Goal: Task Accomplishment & Management: Manage account settings

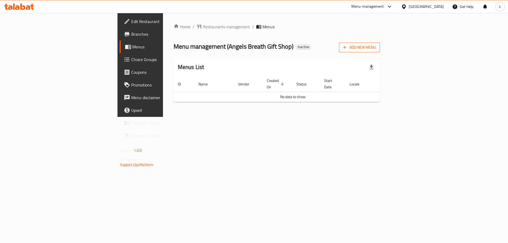
click at [376, 49] on span "Add New Menu" at bounding box center [359, 47] width 33 height 7
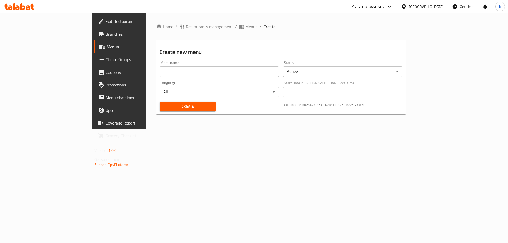
click at [160, 74] on input "text" at bounding box center [219, 71] width 119 height 11
click at [160, 73] on input "[DATE]" at bounding box center [219, 71] width 119 height 11
type input "[DATE]"
click at [166, 110] on button "Create" at bounding box center [188, 107] width 56 height 10
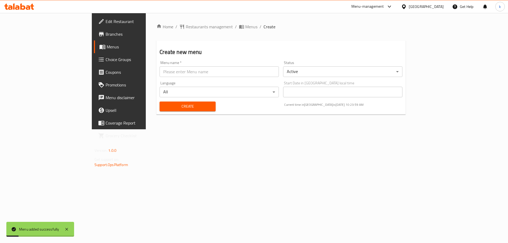
click at [107, 48] on span "Menus" at bounding box center [140, 47] width 66 height 6
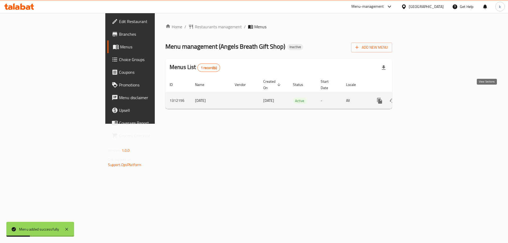
click at [424, 94] on link "enhanced table" at bounding box center [417, 100] width 13 height 13
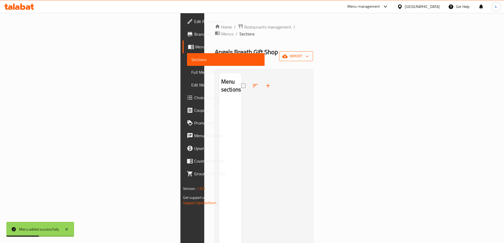
click at [309, 53] on span "import" at bounding box center [295, 56] width 25 height 7
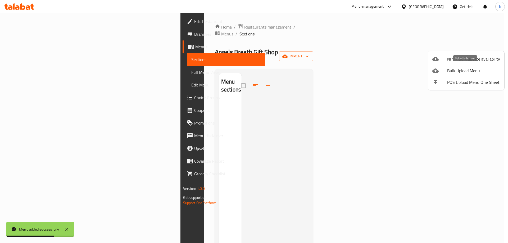
click at [468, 71] on span "Bulk Upload Menu" at bounding box center [473, 70] width 53 height 6
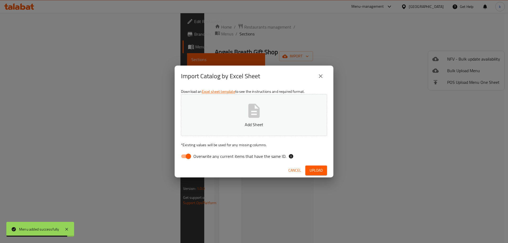
click at [183, 157] on input "Overwrite any current items that have the same ID." at bounding box center [188, 156] width 30 height 10
checkbox input "false"
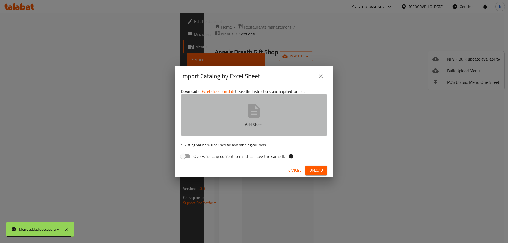
click at [235, 115] on button "Add Sheet" at bounding box center [254, 115] width 146 height 42
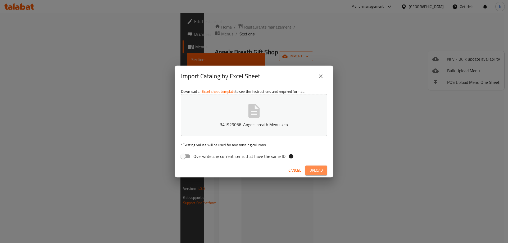
click at [320, 170] on span "Upload" at bounding box center [316, 170] width 13 height 7
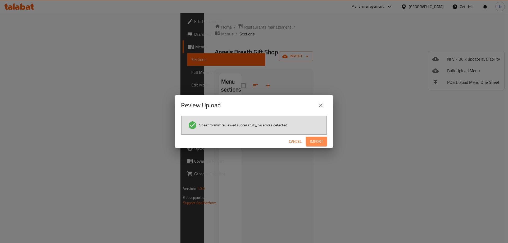
click at [314, 141] on span "Import" at bounding box center [316, 141] width 13 height 7
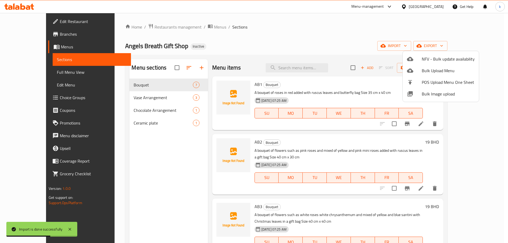
click at [34, 72] on div at bounding box center [254, 121] width 508 height 243
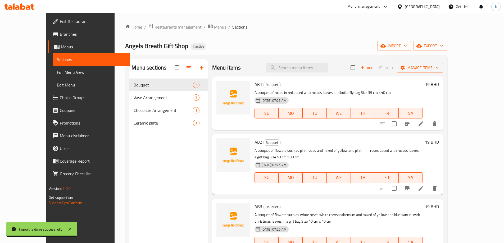
click at [57, 72] on span "Full Menu View" at bounding box center [91, 72] width 69 height 6
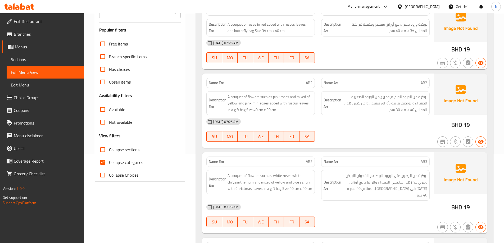
scroll to position [106, 0]
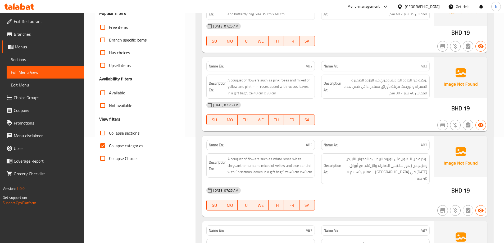
click at [114, 147] on span "Collapse categories" at bounding box center [126, 146] width 34 height 6
click at [109, 147] on input "Collapse categories" at bounding box center [102, 145] width 13 height 13
checkbox input "false"
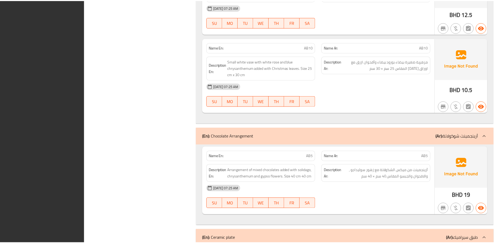
scroll to position [855, 0]
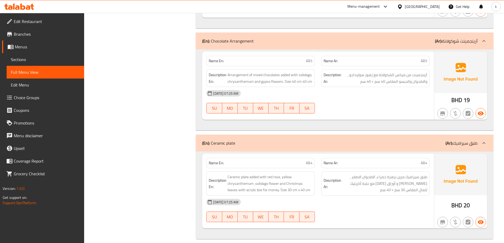
click at [13, 8] on icon at bounding box center [19, 6] width 30 height 6
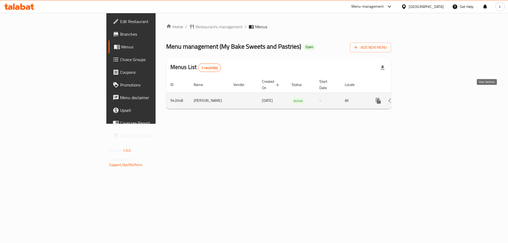
click at [419, 98] on icon "enhanced table" at bounding box center [416, 100] width 5 height 5
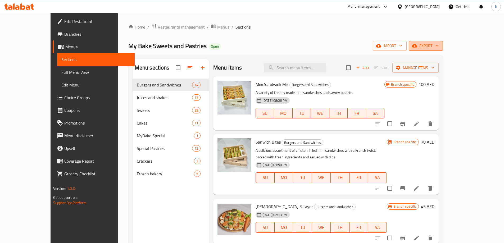
click at [439, 48] on span "export" at bounding box center [426, 46] width 26 height 7
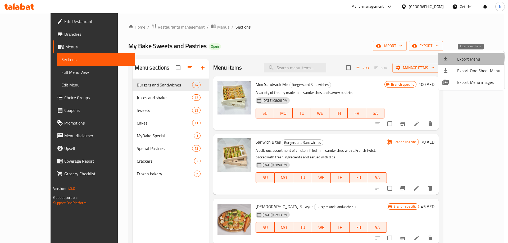
click at [460, 57] on span "Export Menu" at bounding box center [478, 59] width 43 height 6
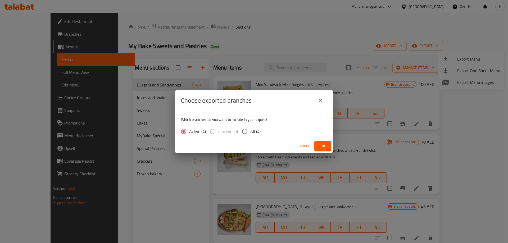
click at [246, 133] on input "All (4)" at bounding box center [244, 131] width 11 height 11
radio input "true"
click at [319, 145] on span "Ok" at bounding box center [323, 146] width 8 height 7
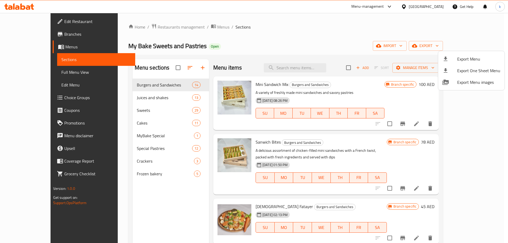
click at [30, 21] on div at bounding box center [254, 121] width 508 height 243
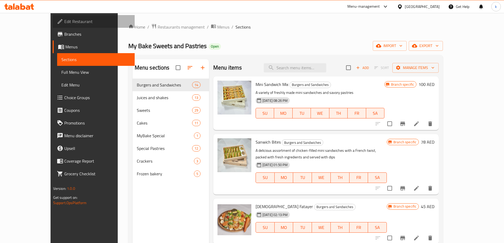
click at [64, 21] on span "Edit Restaurant" at bounding box center [97, 21] width 66 height 6
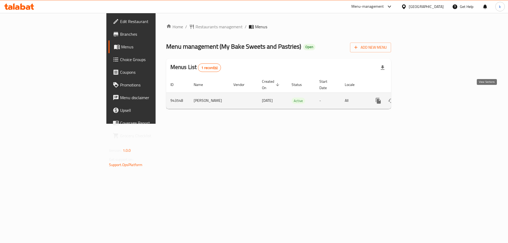
click at [420, 98] on icon "enhanced table" at bounding box center [416, 101] width 6 height 6
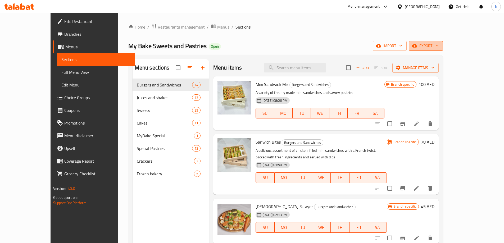
click at [439, 48] on span "export" at bounding box center [426, 46] width 26 height 7
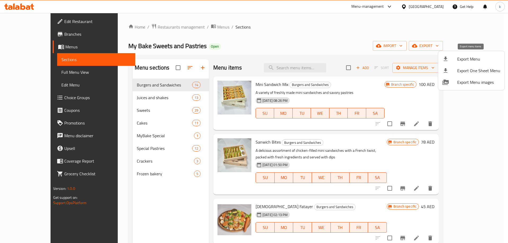
click at [471, 62] on span "Export Menu" at bounding box center [478, 59] width 43 height 6
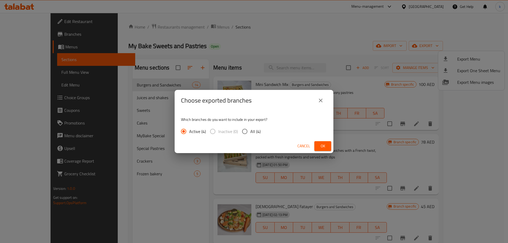
click at [247, 131] on input "All (4)" at bounding box center [244, 131] width 11 height 11
radio input "true"
click at [323, 144] on span "Ok" at bounding box center [323, 146] width 8 height 7
